Goal: Check status: Check status

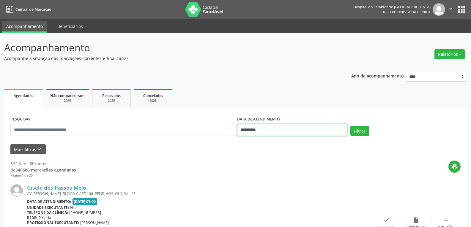
click at [265, 128] on input "**********" at bounding box center [292, 130] width 110 height 12
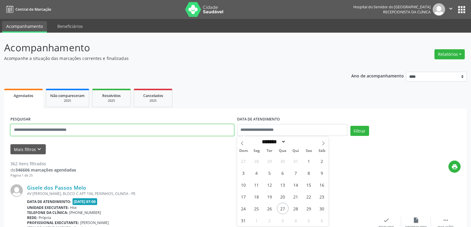
click at [169, 126] on input "text" at bounding box center [122, 130] width 224 height 12
paste input "**********"
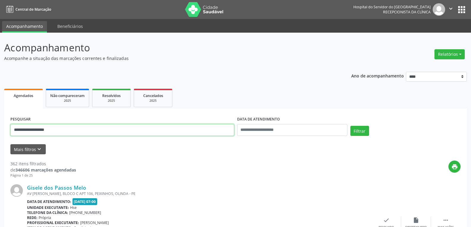
click at [350, 126] on button "Filtrar" at bounding box center [359, 131] width 19 height 10
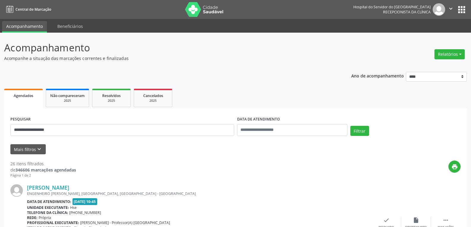
click at [68, 192] on div "ENGENHEIRO [PERSON_NAME], [GEOGRAPHIC_DATA], [GEOGRAPHIC_DATA] - [GEOGRAPHIC_DA…" at bounding box center [199, 193] width 344 height 5
click at [69, 188] on link "[PERSON_NAME]" at bounding box center [48, 188] width 42 height 7
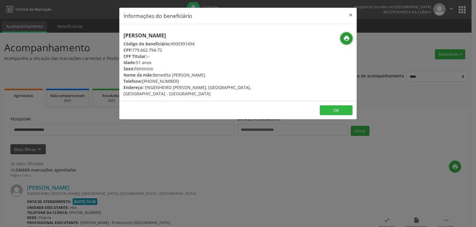
click at [343, 37] on icon "print" at bounding box center [346, 38] width 7 height 7
drag, startPoint x: 152, startPoint y: 81, endPoint x: 189, endPoint y: 81, distance: 36.9
click at [189, 81] on div "Telefone: [PHONE_NUMBER]" at bounding box center [198, 81] width 150 height 6
click at [149, 82] on div "Telefone: [PHONE_NUMBER]" at bounding box center [198, 81] width 150 height 6
drag, startPoint x: 150, startPoint y: 82, endPoint x: 198, endPoint y: 86, distance: 47.7
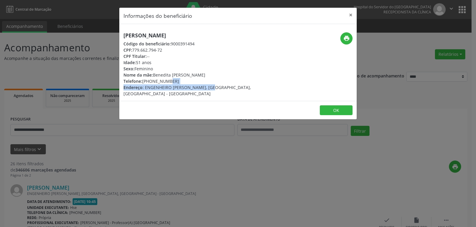
click at [198, 86] on div "[PERSON_NAME] Código do beneficiário: 9000391494 CPF: 779.662.794-72 CPF Titula…" at bounding box center [198, 64] width 150 height 64
click at [173, 73] on div "Nome da mãe: [PERSON_NAME]" at bounding box center [198, 75] width 150 height 6
drag, startPoint x: 150, startPoint y: 80, endPoint x: 176, endPoint y: 82, distance: 25.6
click at [176, 82] on div "Telefone: [PHONE_NUMBER]" at bounding box center [198, 81] width 150 height 6
copy div "98768-0214"
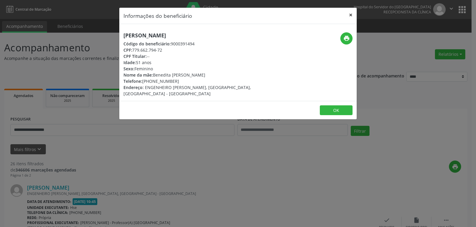
click at [348, 16] on button "×" at bounding box center [350, 15] width 12 height 15
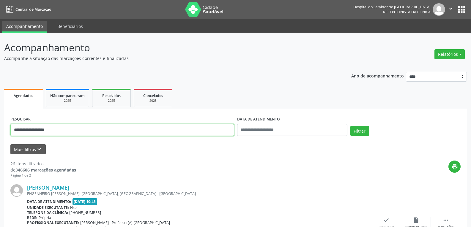
drag, startPoint x: 89, startPoint y: 130, endPoint x: 0, endPoint y: 130, distance: 89.2
paste input "***"
type input "**********"
click at [350, 126] on button "Filtrar" at bounding box center [359, 131] width 19 height 10
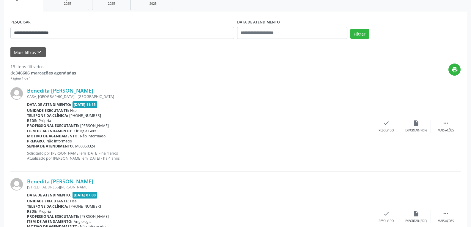
scroll to position [149, 0]
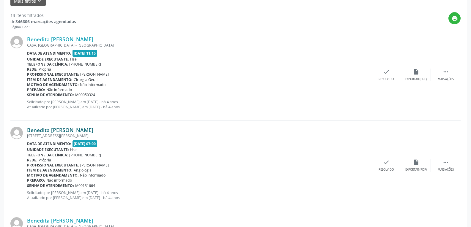
click at [72, 131] on link "Benedita [PERSON_NAME]" at bounding box center [60, 130] width 66 height 7
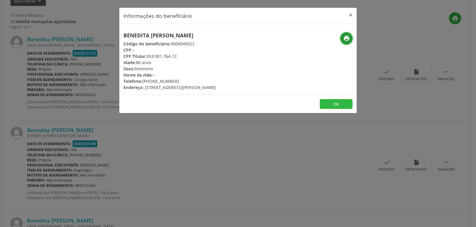
click at [347, 37] on icon "print" at bounding box center [346, 38] width 7 height 7
click at [249, 172] on div "Informações do beneficiário × Benedita [PERSON_NAME] Código do beneficiário: 90…" at bounding box center [238, 113] width 476 height 227
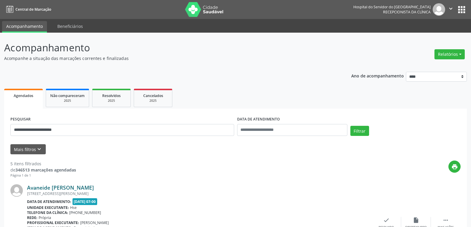
click at [72, 187] on link "Avaneide Maria Cavalcanti" at bounding box center [60, 188] width 67 height 7
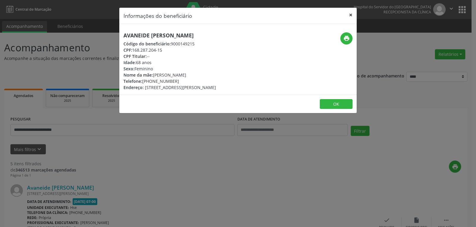
click at [354, 12] on button "×" at bounding box center [350, 15] width 12 height 15
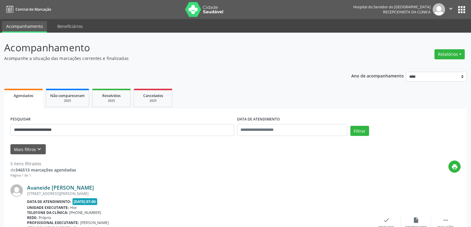
click at [81, 185] on link "Avaneide Maria Cavalcanti" at bounding box center [60, 188] width 67 height 7
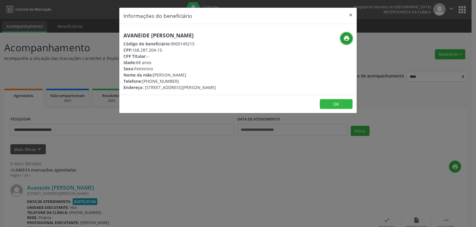
click at [347, 43] on button "print" at bounding box center [346, 38] width 12 height 12
